Goal: Navigation & Orientation: Find specific page/section

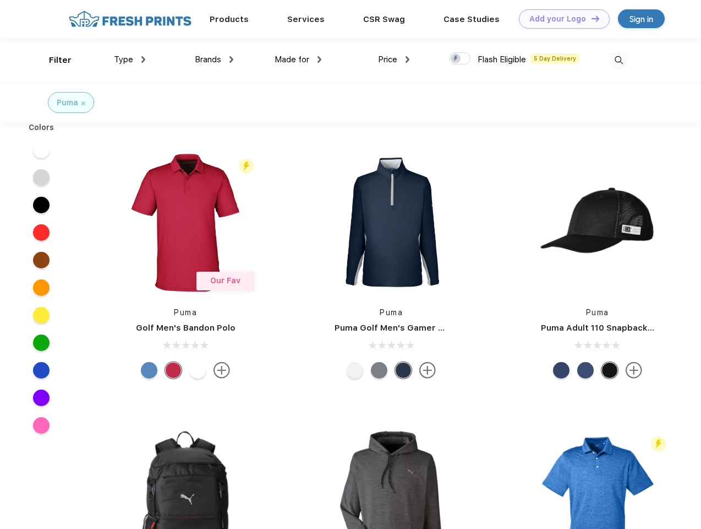
click at [561, 19] on link "Add your Logo Design Tool" at bounding box center [564, 18] width 91 height 19
click at [0, 0] on div "Design Tool" at bounding box center [0, 0] width 0 height 0
click at [591, 18] on link "Add your Logo Design Tool" at bounding box center [564, 18] width 91 height 19
click at [53, 60] on div "Filter" at bounding box center [60, 60] width 23 height 13
click at [130, 59] on span "Type" at bounding box center [123, 60] width 19 height 10
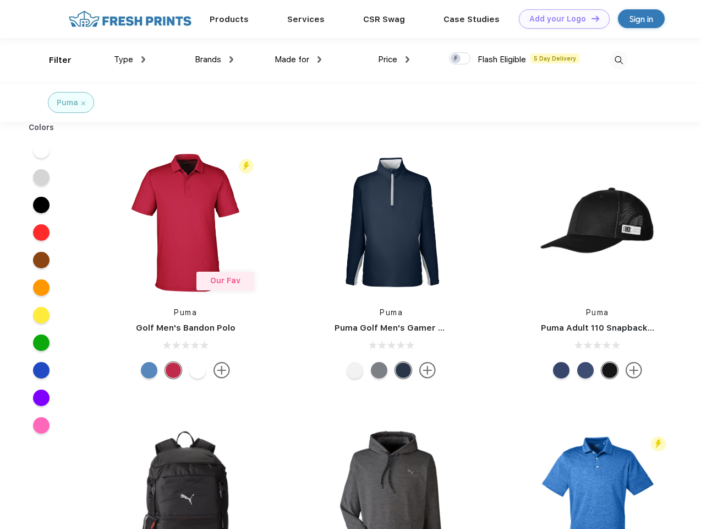
click at [214, 59] on span "Brands" at bounding box center [208, 60] width 26 height 10
click at [298, 59] on span "Made for" at bounding box center [292, 60] width 35 height 10
click at [394, 59] on span "Price" at bounding box center [387, 60] width 19 height 10
click at [460, 59] on div at bounding box center [459, 58] width 21 height 12
click at [456, 59] on input "checkbox" at bounding box center [452, 55] width 7 height 7
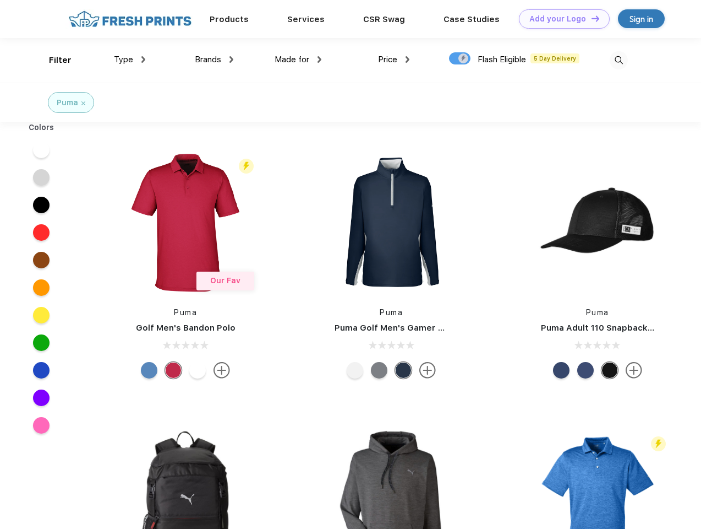
click at [619, 60] on img at bounding box center [619, 60] width 18 height 18
